Goal: Task Accomplishment & Management: Use online tool/utility

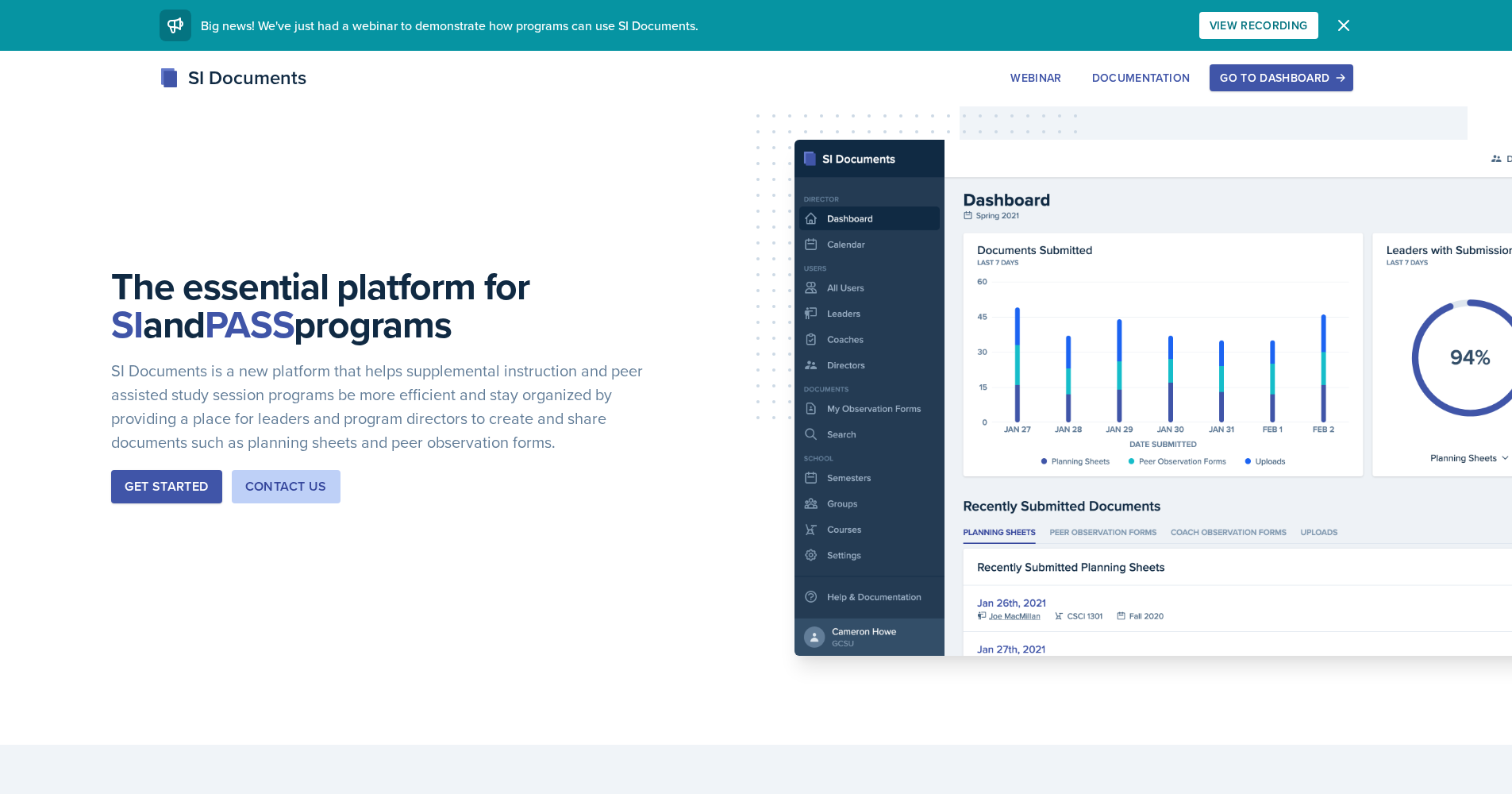
click at [1279, 72] on div "Go to Dashboard" at bounding box center [1281, 78] width 122 height 12
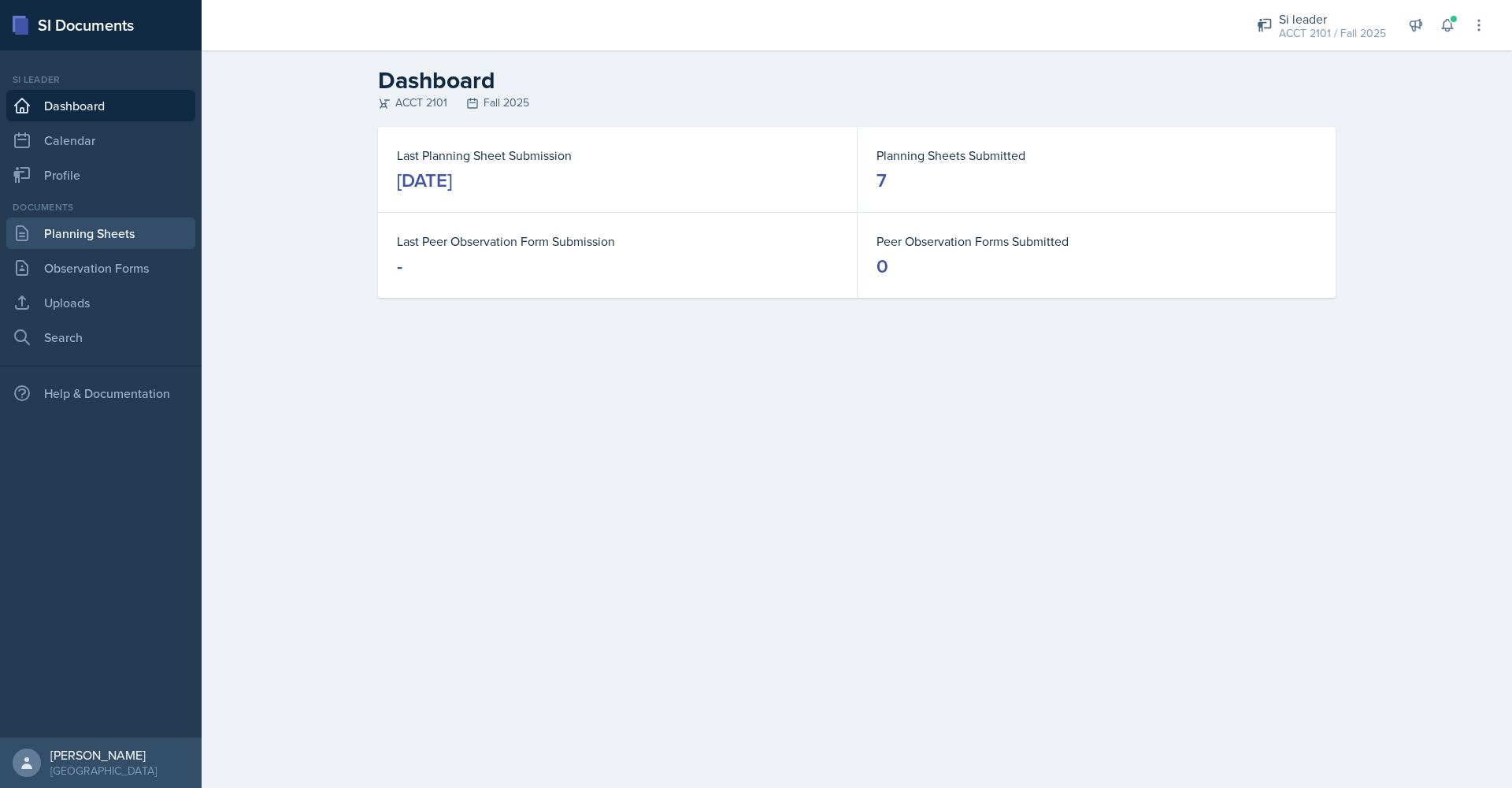
click at [113, 233] on link "Planning Sheets" at bounding box center [100, 233] width 189 height 32
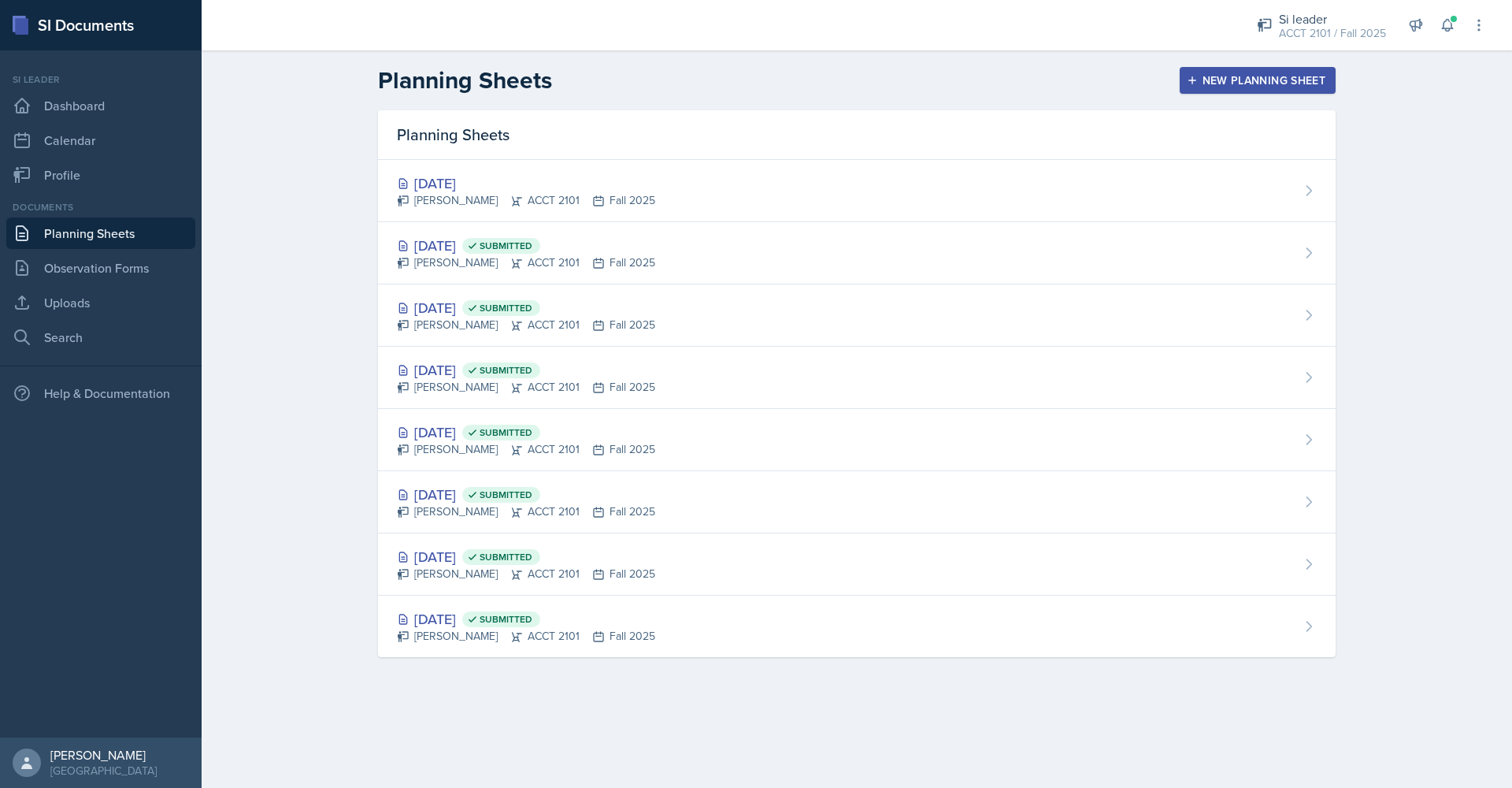
click at [1262, 79] on div "New Planning Sheet" at bounding box center [1258, 80] width 135 height 12
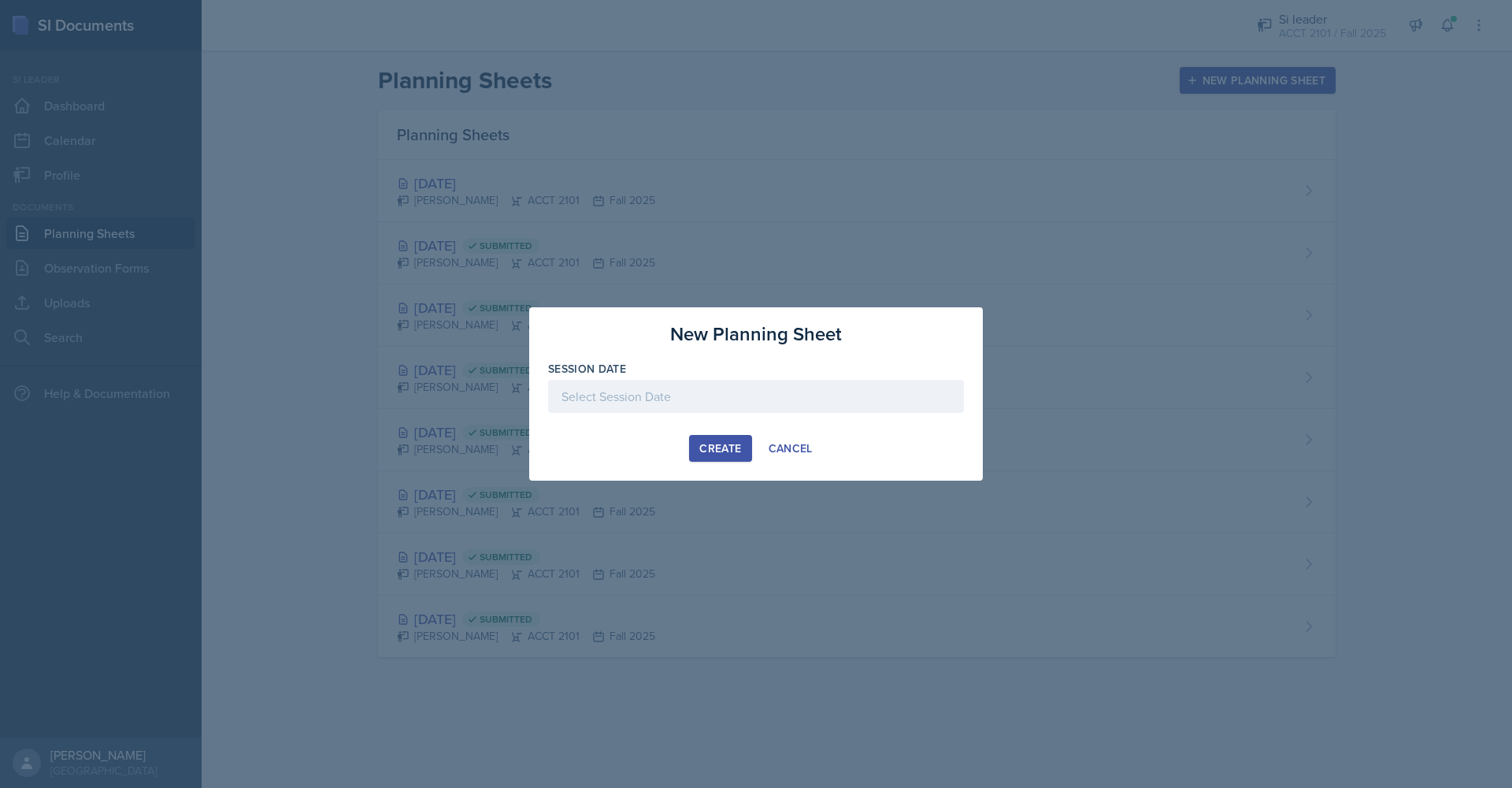
click at [723, 455] on div "Create" at bounding box center [720, 449] width 41 height 12
click at [777, 398] on div at bounding box center [756, 397] width 416 height 33
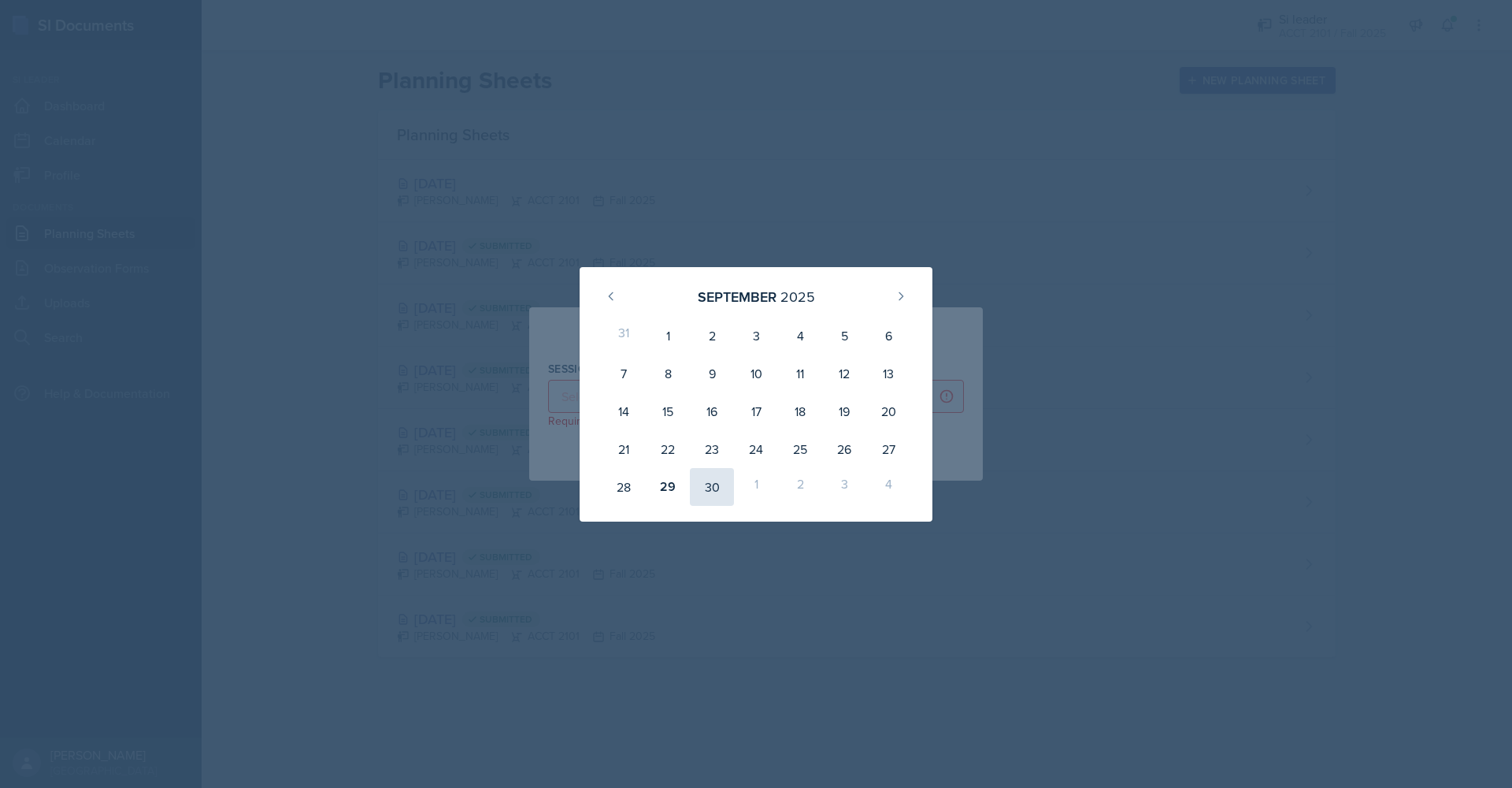
click at [716, 492] on div "30" at bounding box center [712, 486] width 44 height 38
type input "[DATE]"
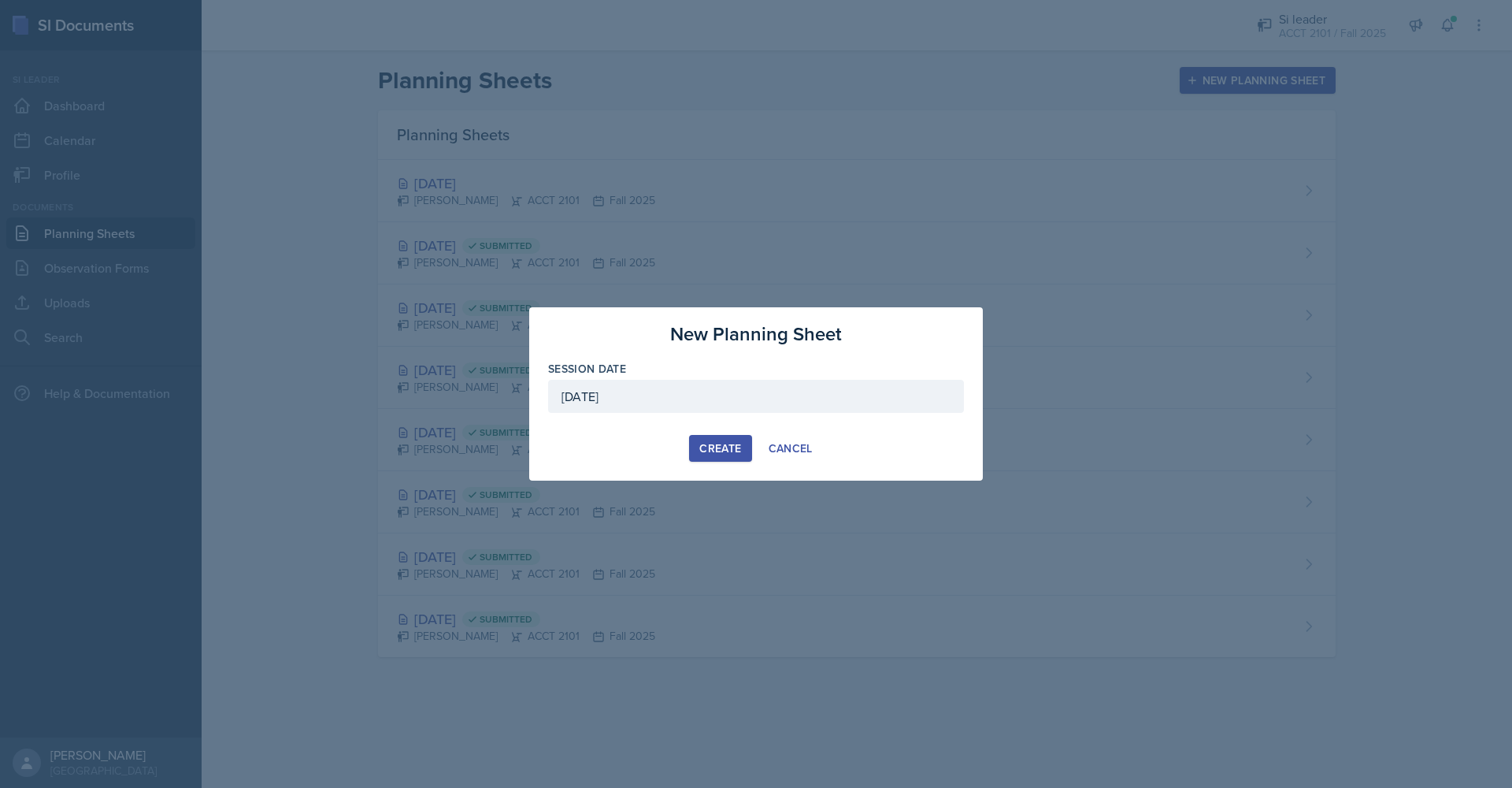
click at [718, 449] on div "Create" at bounding box center [720, 449] width 41 height 12
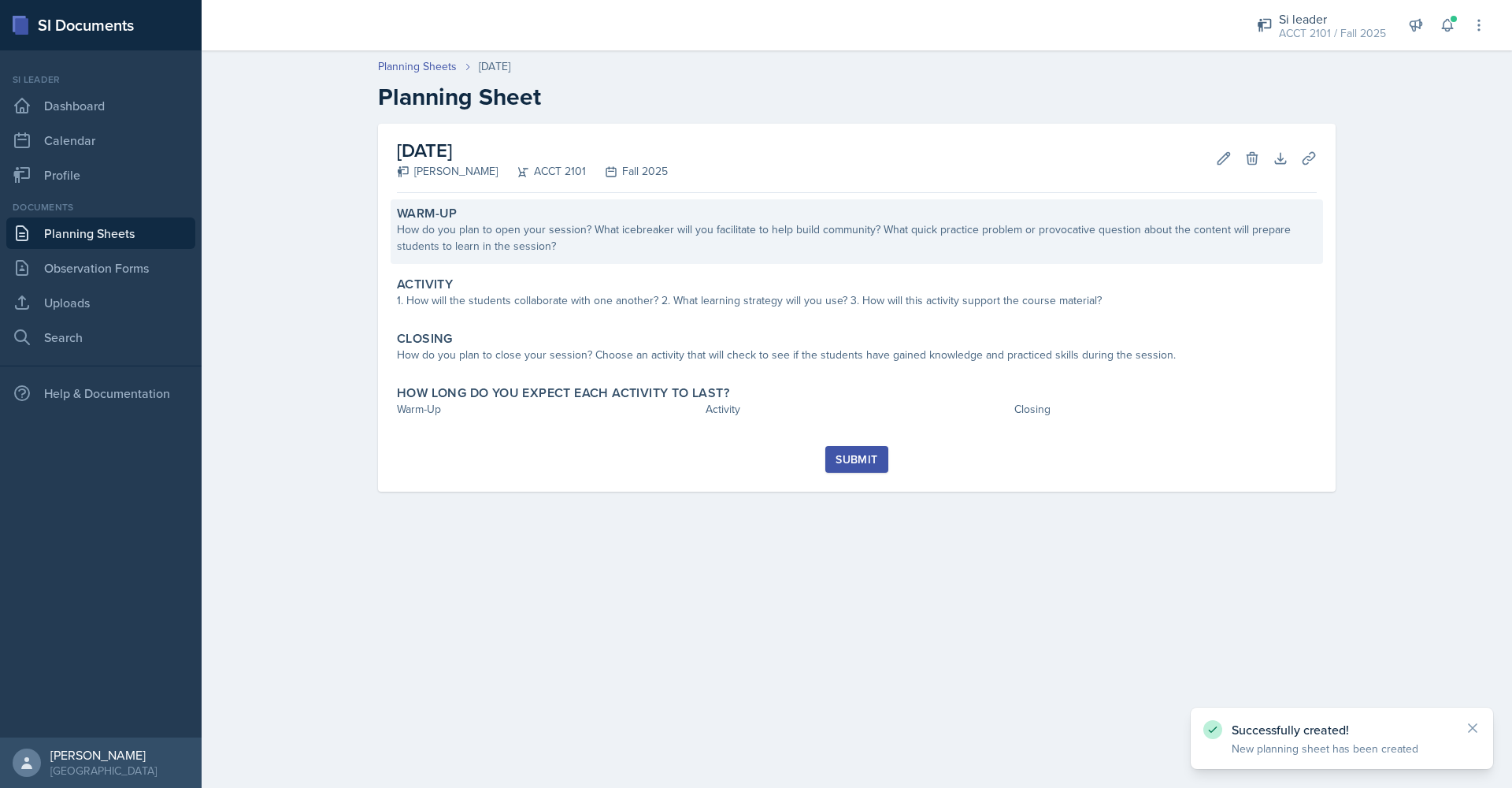
click at [448, 218] on label "Warm-Up" at bounding box center [427, 214] width 61 height 16
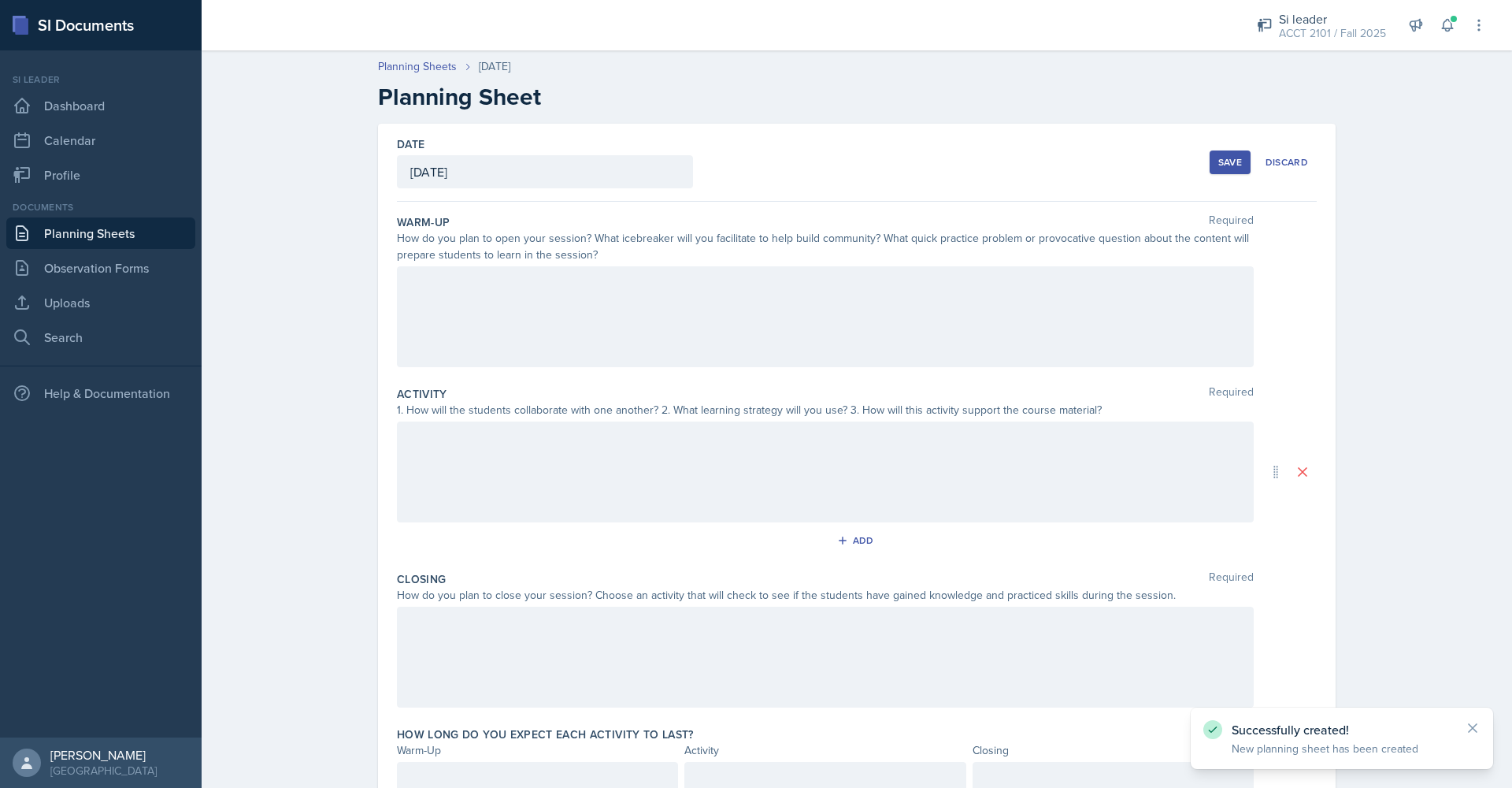
click at [476, 318] on div at bounding box center [825, 317] width 857 height 101
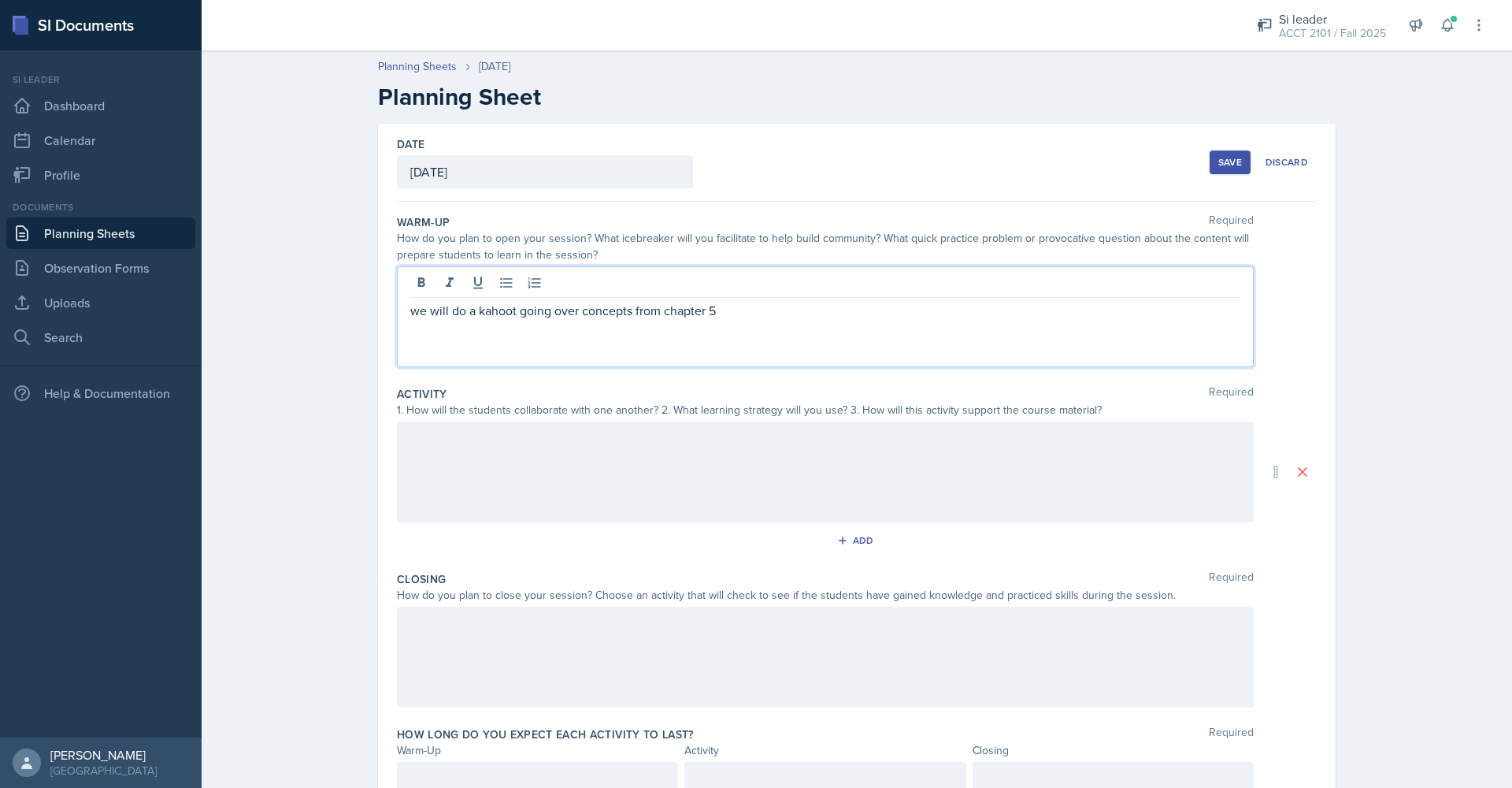
click at [856, 481] on div at bounding box center [825, 471] width 857 height 101
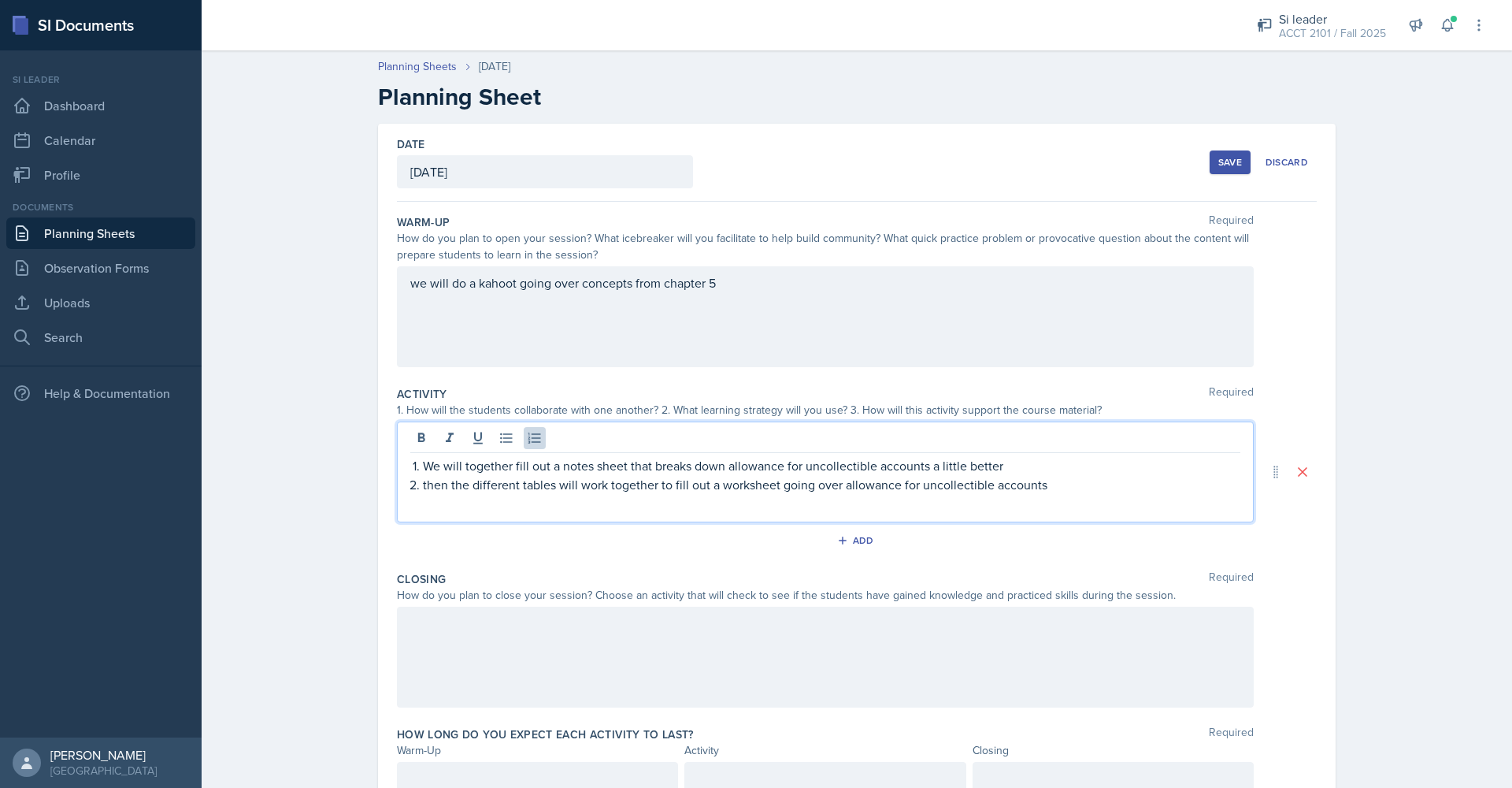
click at [662, 638] on div at bounding box center [825, 657] width 857 height 101
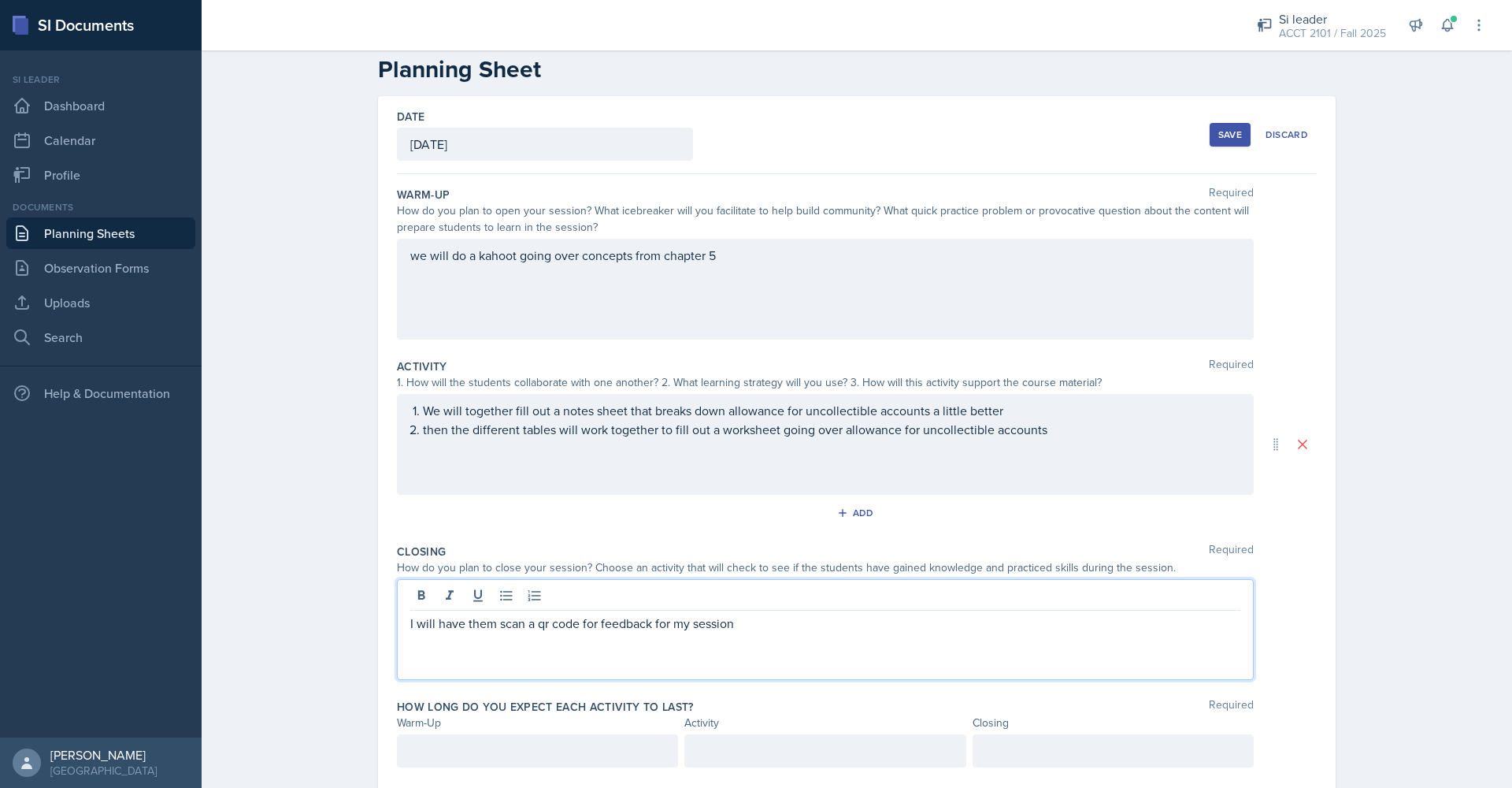
scroll to position [70, 0]
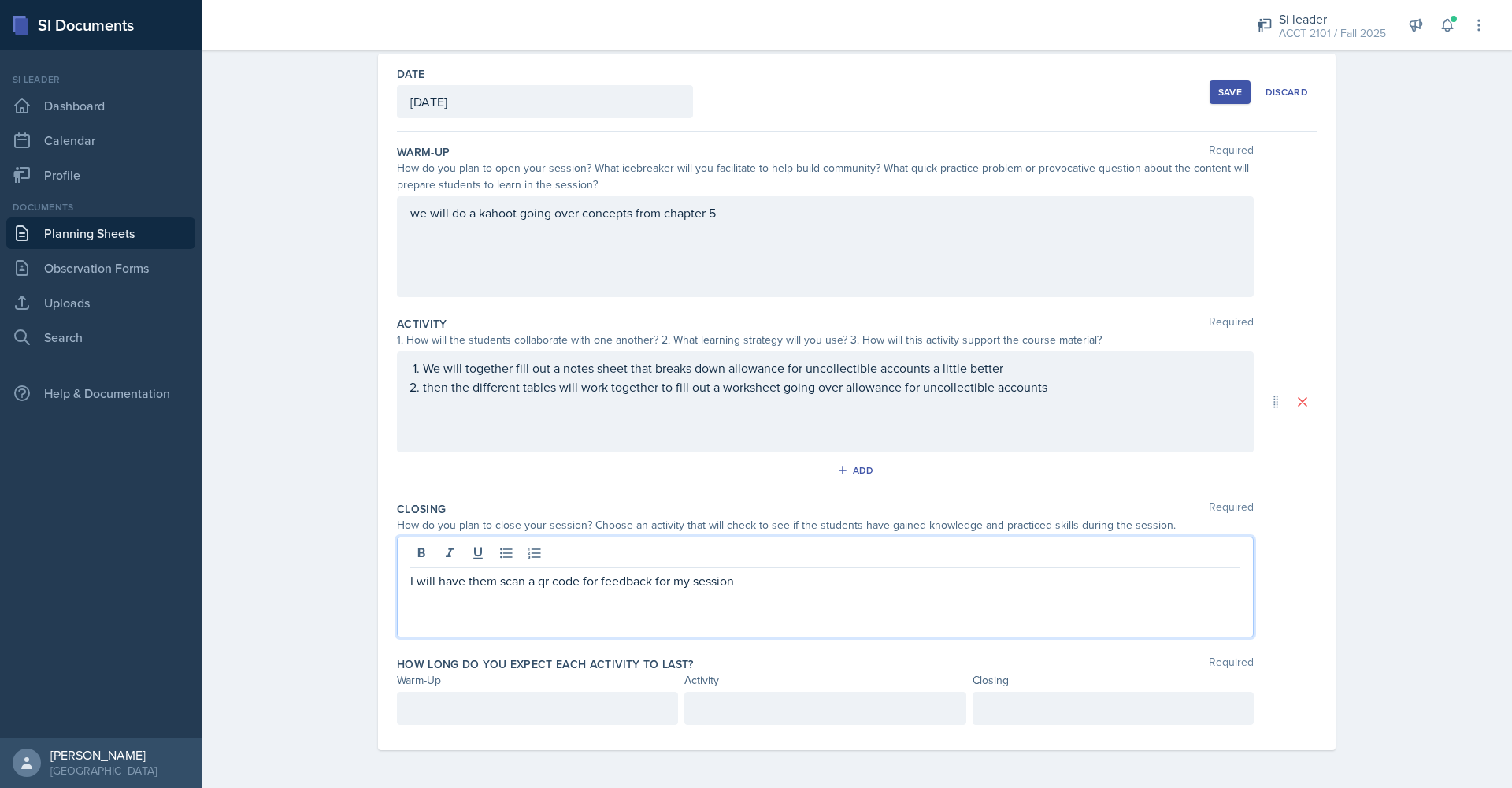
click at [513, 713] on div at bounding box center [538, 709] width 281 height 33
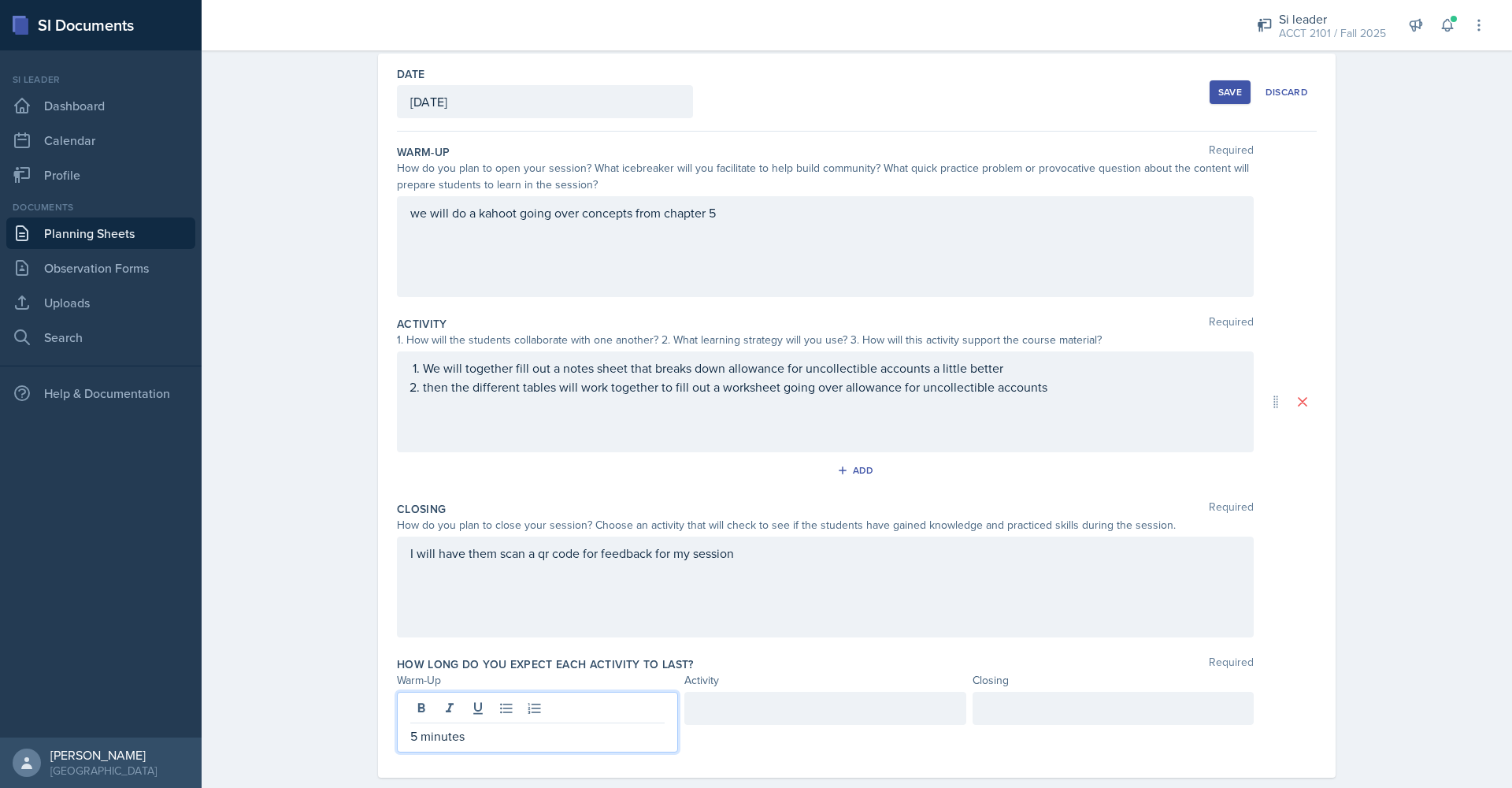
click at [816, 692] on div at bounding box center [825, 709] width 281 height 33
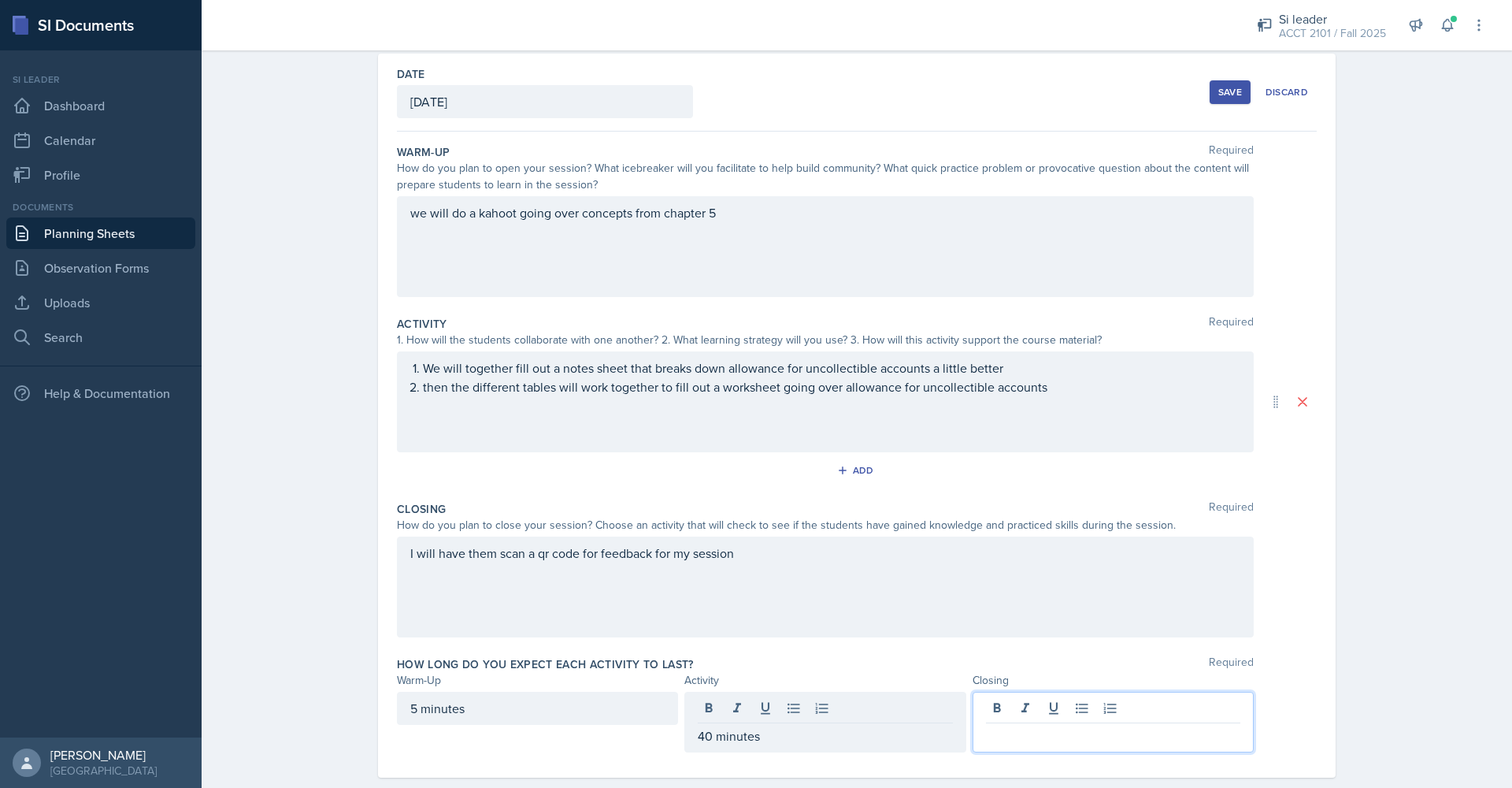
click at [1090, 710] on div at bounding box center [1114, 722] width 281 height 61
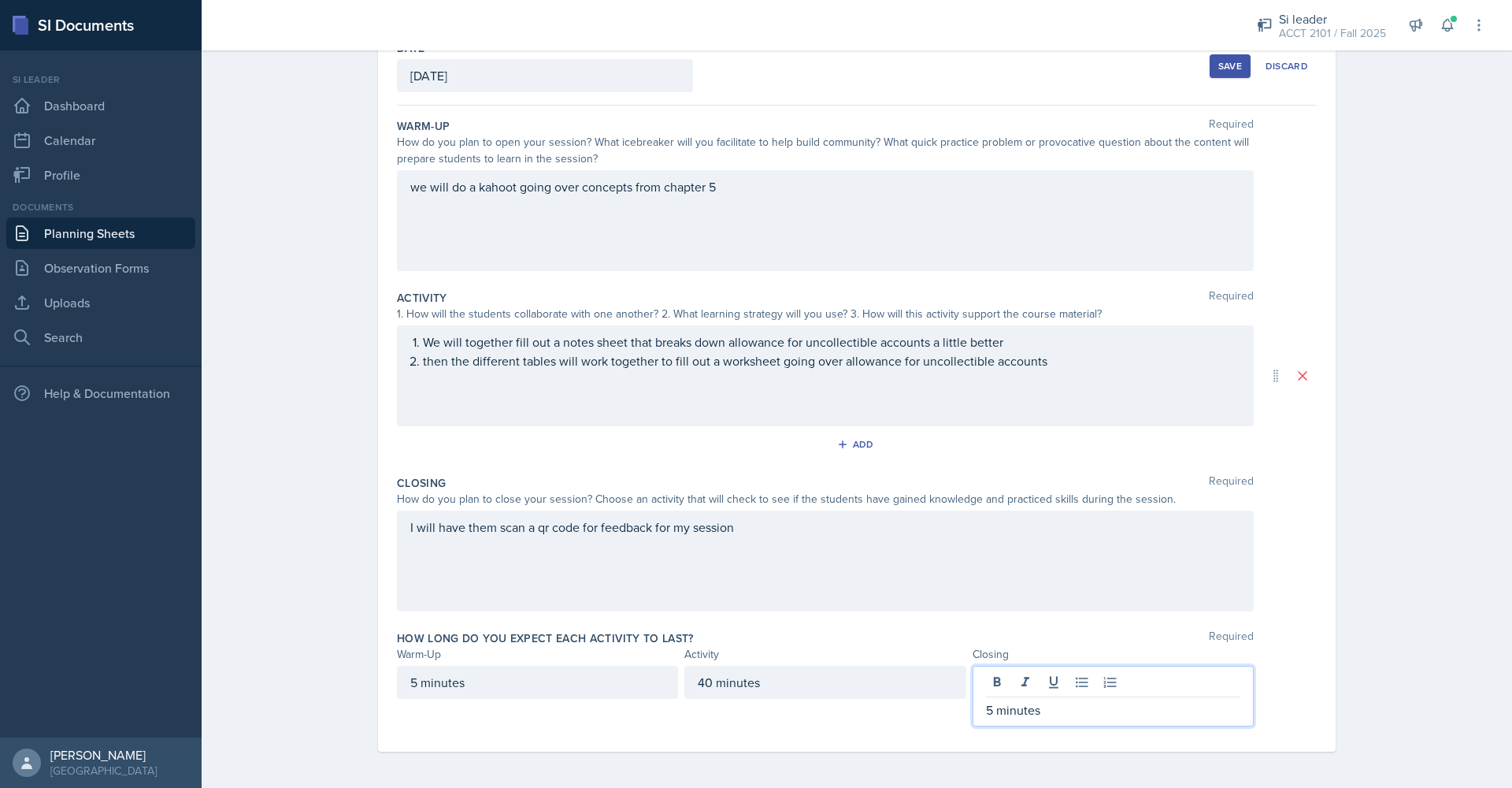
scroll to position [98, 0]
click at [782, 193] on div "we will do a kahoot going over concepts from chapter 5" at bounding box center [825, 219] width 857 height 101
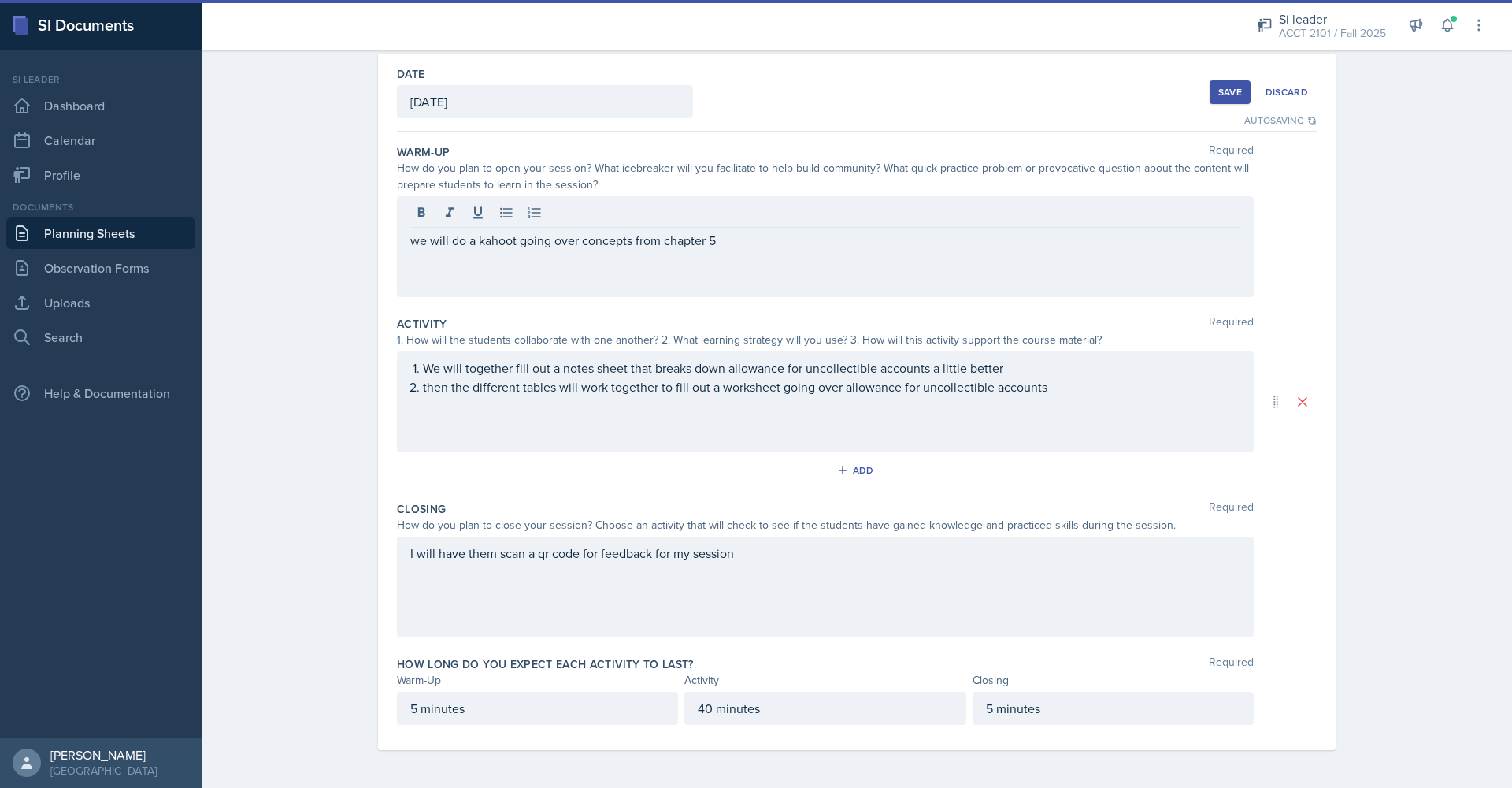
click at [1234, 96] on div "Save" at bounding box center [1230, 92] width 24 height 12
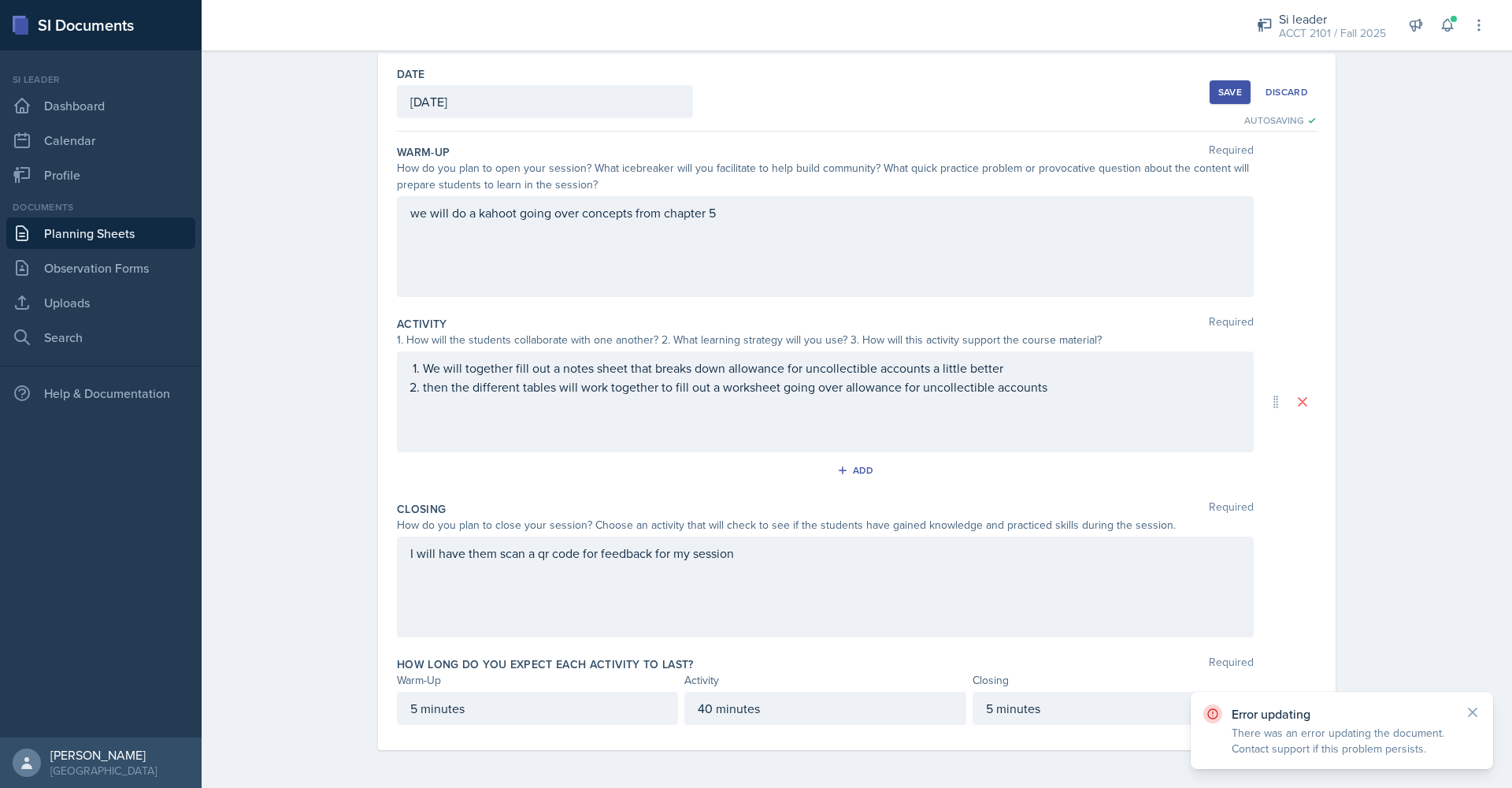
click at [1462, 34] on div "Si leader ACCT 2101 / Fall 2025 Si leader ACCT 2101 / Fall 2025 Si leader ACCT …" at bounding box center [1361, 25] width 252 height 50
click at [1457, 34] on button at bounding box center [1448, 26] width 28 height 28
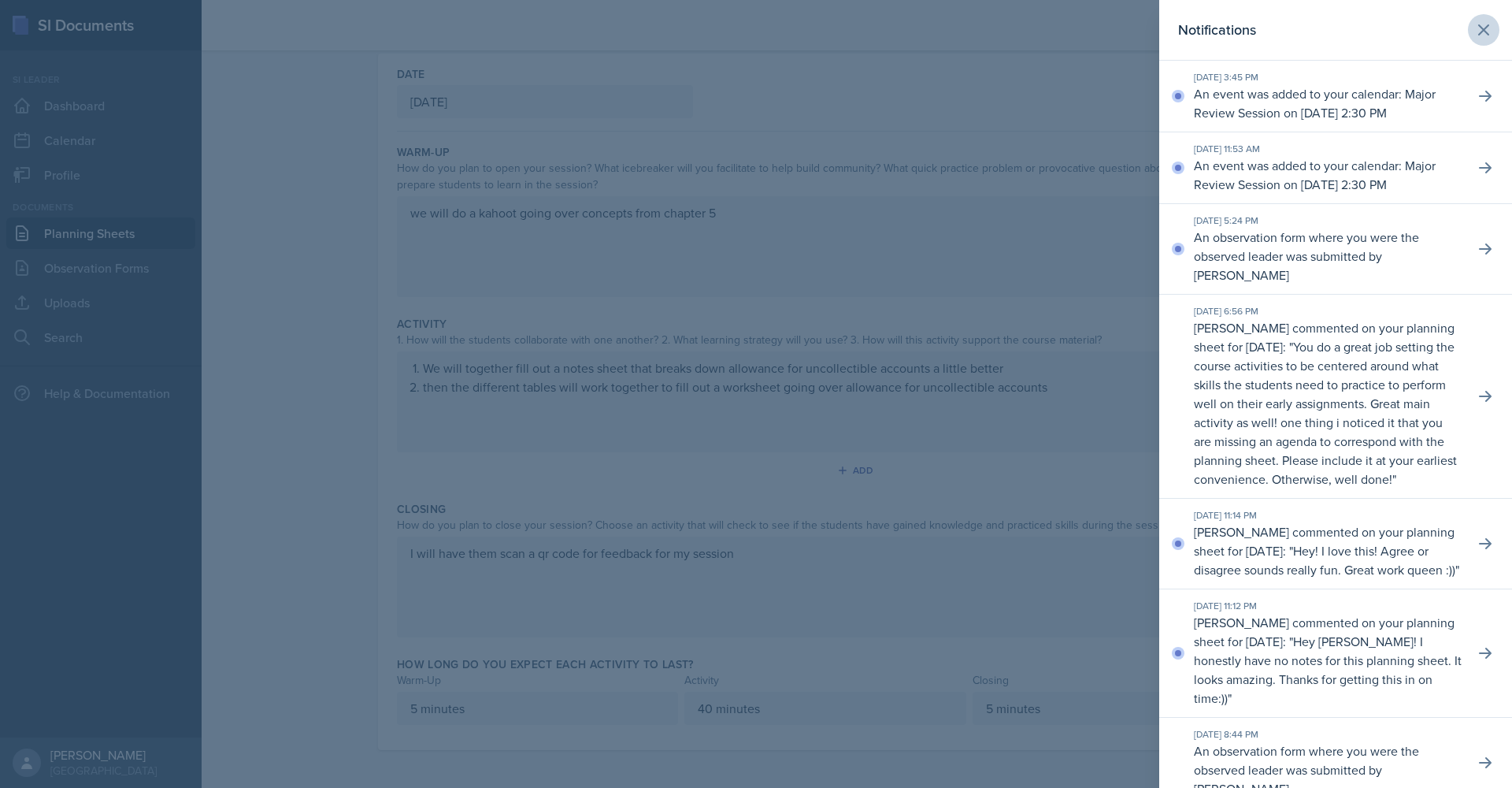
click at [1484, 30] on button at bounding box center [1484, 30] width 32 height 32
